Goal: Task Accomplishment & Management: Complete application form

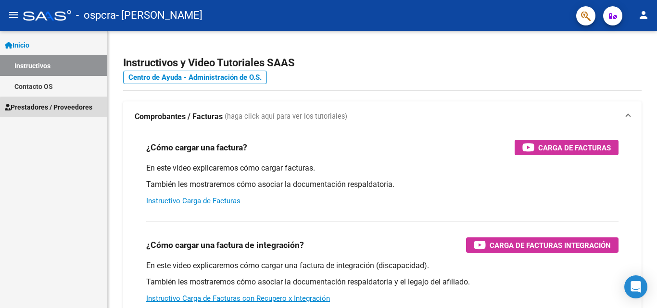
click at [65, 109] on span "Prestadores / Proveedores" at bounding box center [49, 107] width 88 height 11
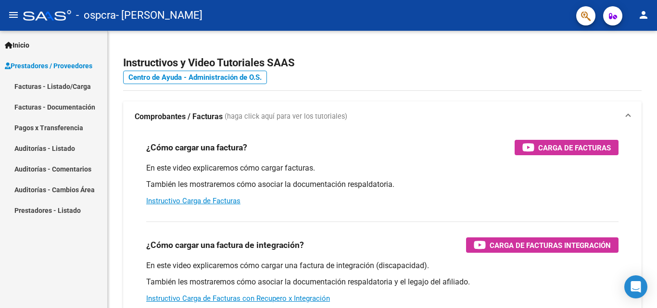
click at [67, 88] on link "Facturas - Listado/Carga" at bounding box center [53, 86] width 107 height 21
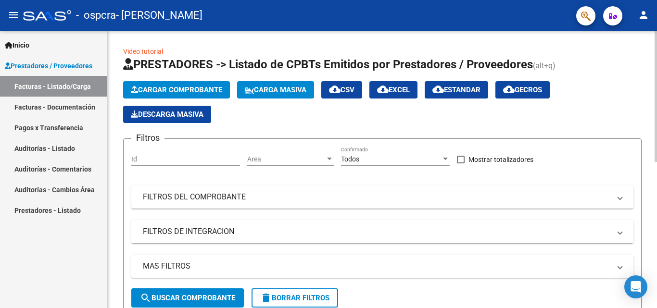
click at [168, 92] on span "Cargar Comprobante" at bounding box center [176, 90] width 91 height 9
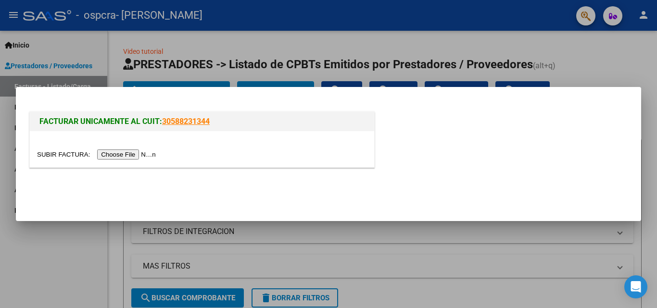
click at [120, 153] on input "file" at bounding box center [98, 155] width 122 height 10
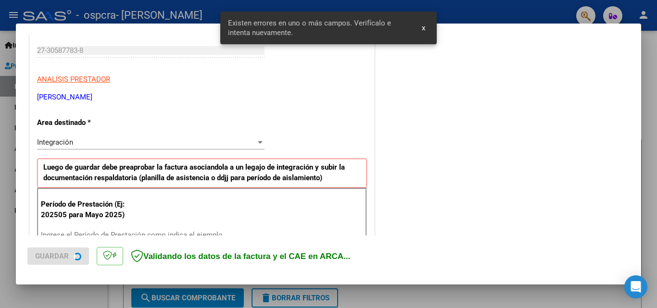
scroll to position [235, 0]
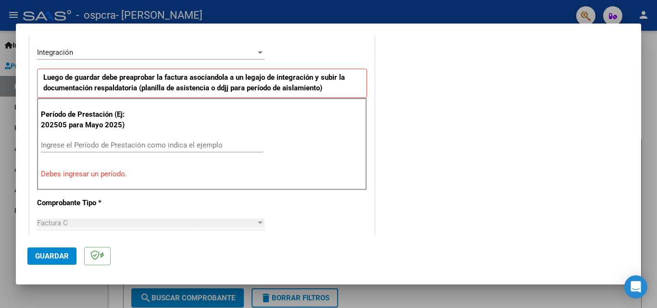
click at [225, 59] on div "Integración Seleccionar Area" at bounding box center [150, 52] width 227 height 14
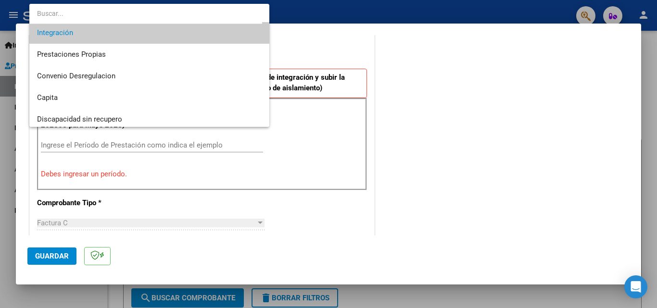
scroll to position [72, 0]
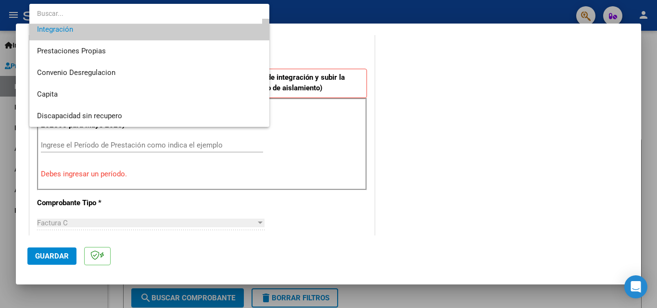
click at [450, 128] on div at bounding box center [328, 154] width 657 height 308
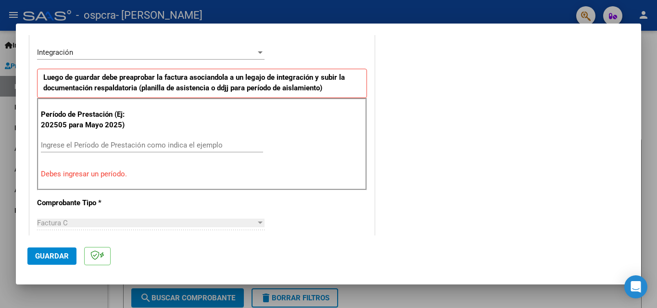
scroll to position [261, 0]
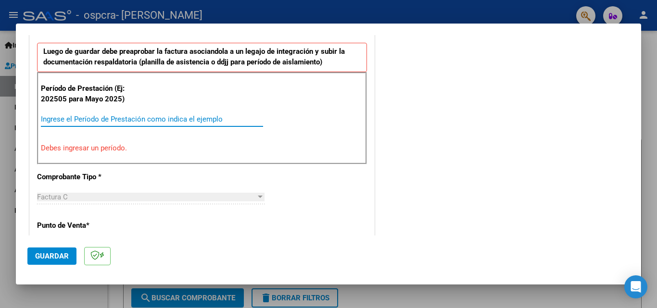
click at [153, 115] on input "Ingrese el Período de Prestación como indica el ejemplo" at bounding box center [152, 119] width 222 height 9
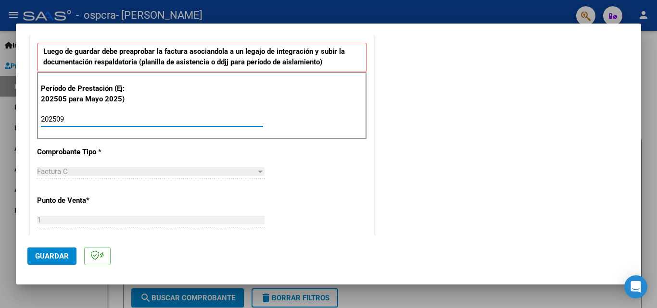
type input "202509"
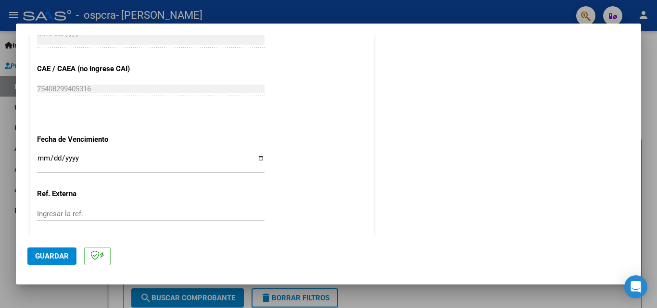
scroll to position [646, 0]
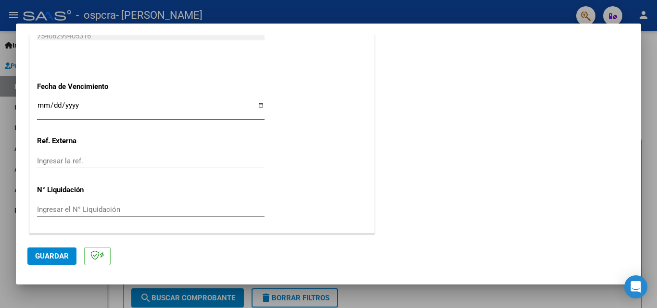
click at [260, 102] on input "Ingresar la fecha" at bounding box center [150, 108] width 227 height 15
type input "[DATE]"
click at [47, 257] on span "Guardar" at bounding box center [52, 256] width 34 height 9
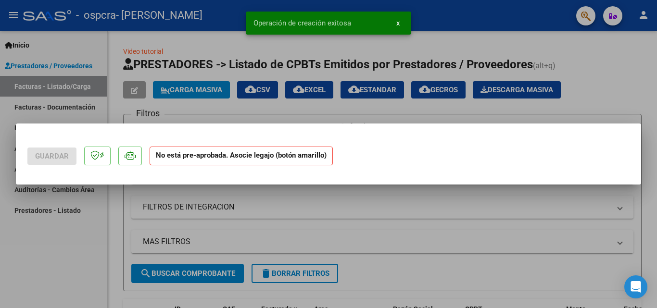
scroll to position [0, 0]
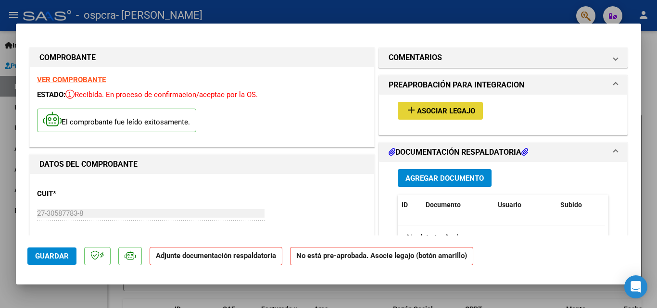
click at [427, 113] on span "Asociar Legajo" at bounding box center [446, 111] width 58 height 9
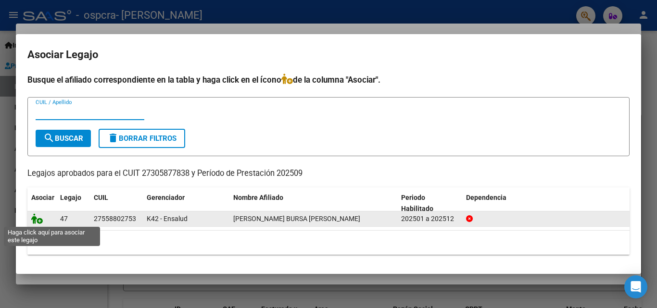
click at [38, 221] on icon at bounding box center [37, 219] width 12 height 11
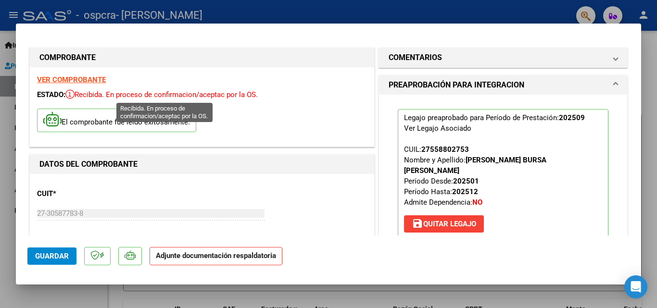
click at [215, 96] on span "Recibida. En proceso de confirmacion/aceptac por la OS." at bounding box center [161, 94] width 192 height 9
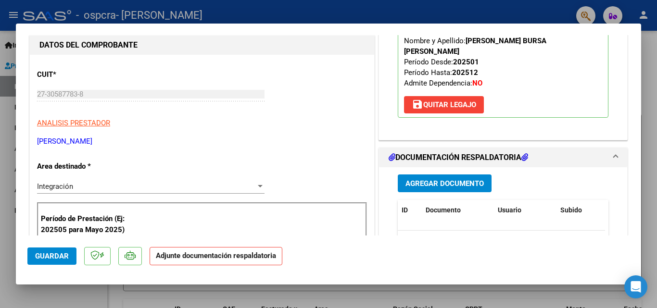
scroll to position [119, 0]
click at [433, 180] on span "Agregar Documento" at bounding box center [444, 184] width 78 height 9
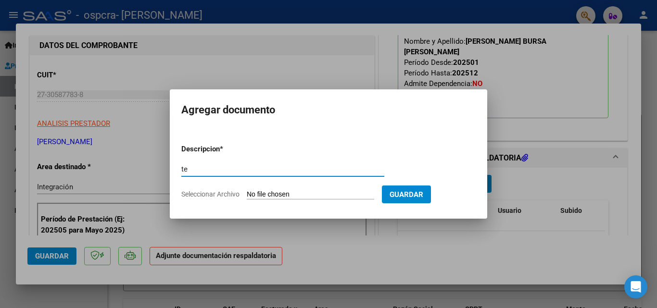
type input "t"
type input "PLANILLA ASISTENCIA TO SEPTIEMBRE"
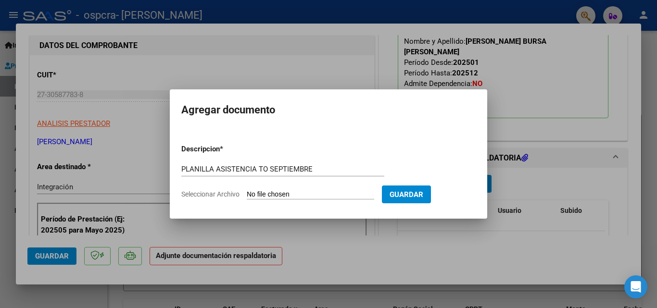
click at [259, 192] on input "Seleccionar Archivo" at bounding box center [310, 194] width 127 height 9
type input "C:\fakepath\Mes09Garnica-[PERSON_NAME](1) (1).pdf"
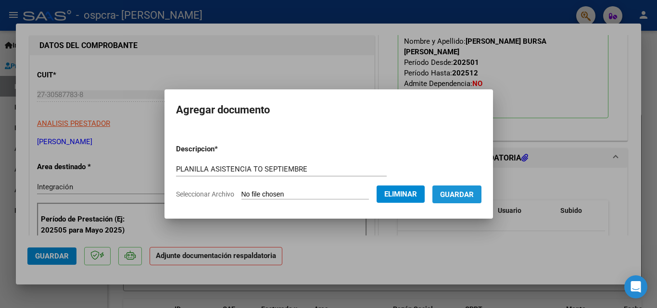
click at [468, 193] on span "Guardar" at bounding box center [457, 194] width 34 height 9
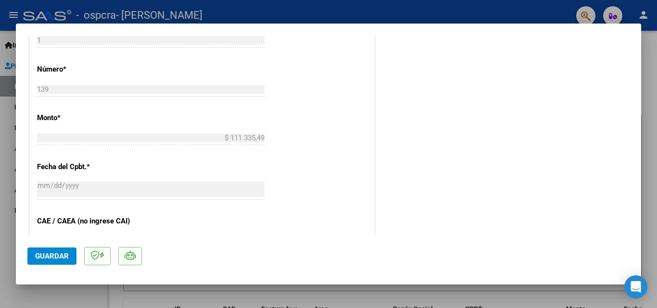
scroll to position [660, 0]
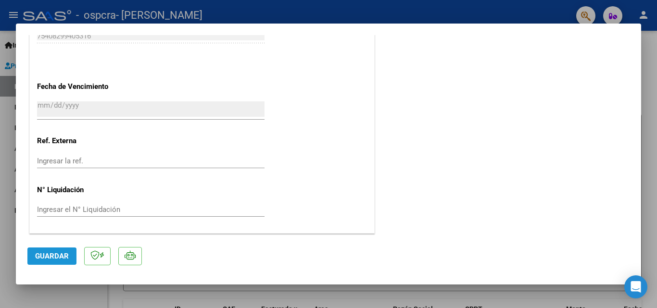
click at [54, 254] on span "Guardar" at bounding box center [52, 256] width 34 height 9
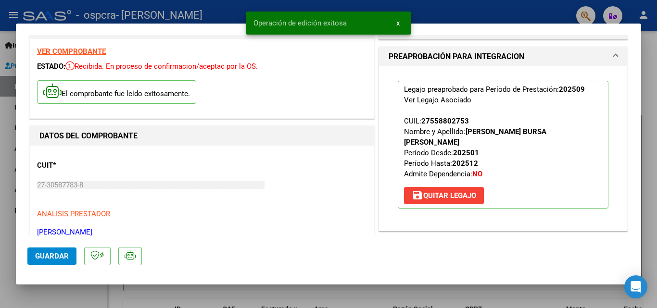
scroll to position [0, 0]
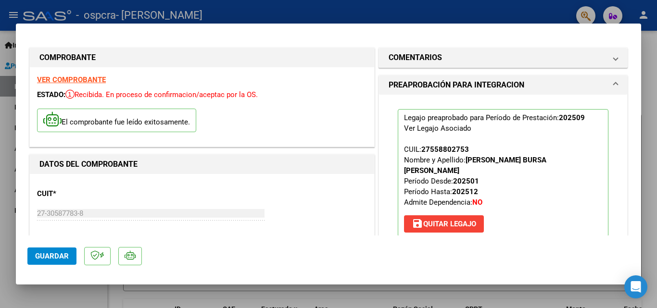
click at [365, 296] on div at bounding box center [328, 154] width 657 height 308
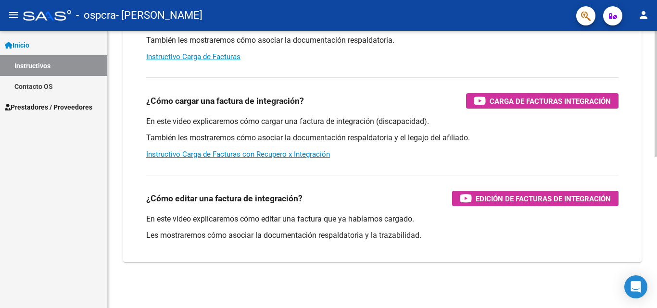
scroll to position [144, 0]
click at [32, 102] on span "Prestadores / Proveedores" at bounding box center [49, 107] width 88 height 11
click at [61, 109] on span "Prestadores / Proveedores" at bounding box center [49, 107] width 88 height 11
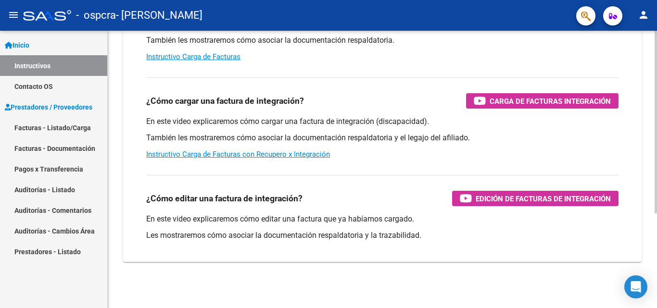
click at [68, 124] on link "Facturas - Listado/Carga" at bounding box center [53, 127] width 107 height 21
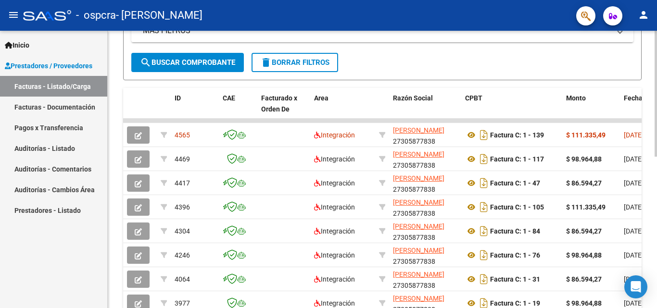
scroll to position [236, 0]
